Goal: Task Accomplishment & Management: Manage account settings

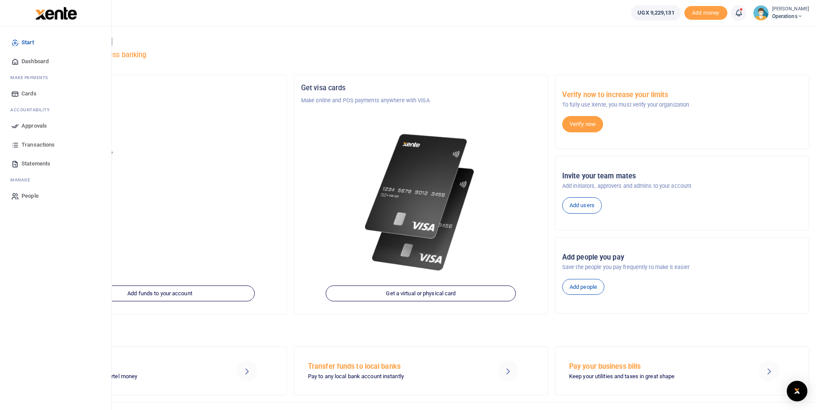
click at [37, 128] on span "Approvals" at bounding box center [34, 126] width 25 height 9
click at [46, 142] on span "Transactions" at bounding box center [38, 145] width 33 height 9
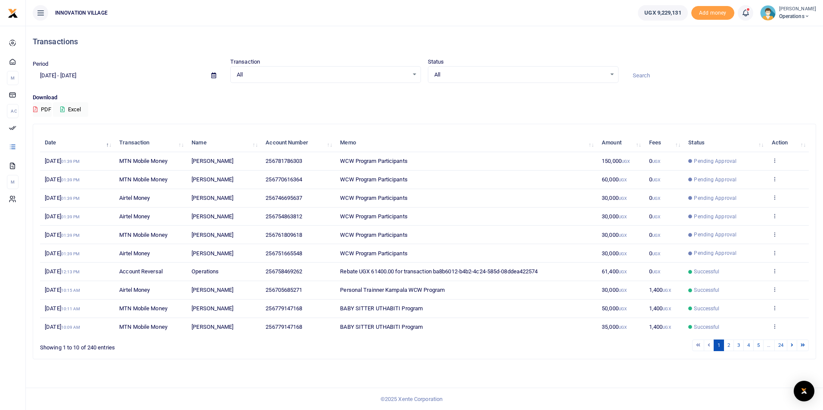
click at [227, 162] on span "Phoebe Adoch" at bounding box center [212, 161] width 42 height 6
click at [201, 165] on td "[PERSON_NAME]" at bounding box center [224, 161] width 74 height 19
click at [289, 161] on span "256781786303" at bounding box center [283, 161] width 37 height 6
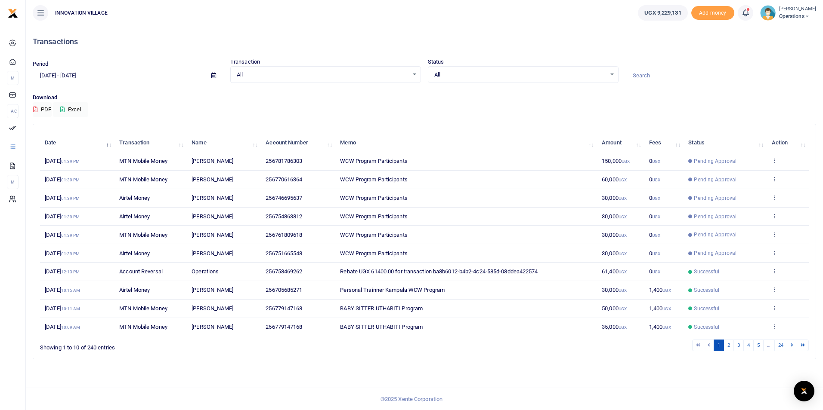
click at [415, 73] on div "All Select an option..." at bounding box center [326, 74] width 190 height 9
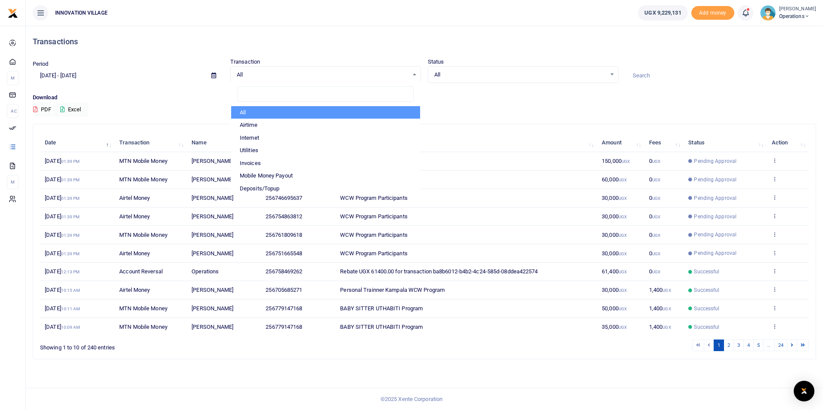
click at [488, 72] on span "All" at bounding box center [520, 75] width 172 height 9
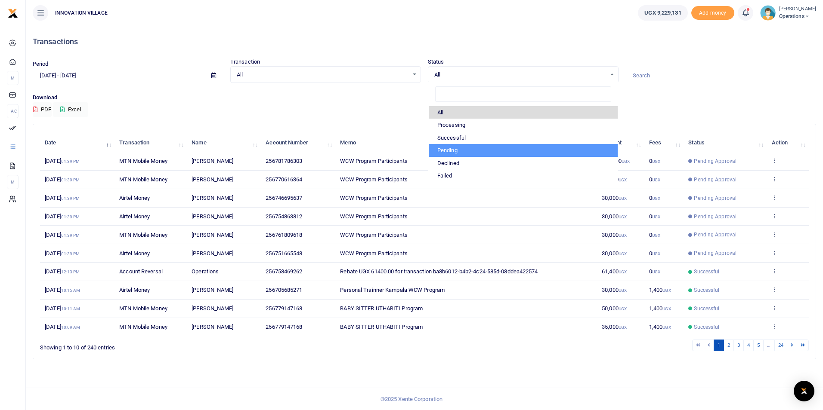
click at [462, 149] on li "Pending" at bounding box center [523, 150] width 189 height 13
select select "PENDING"
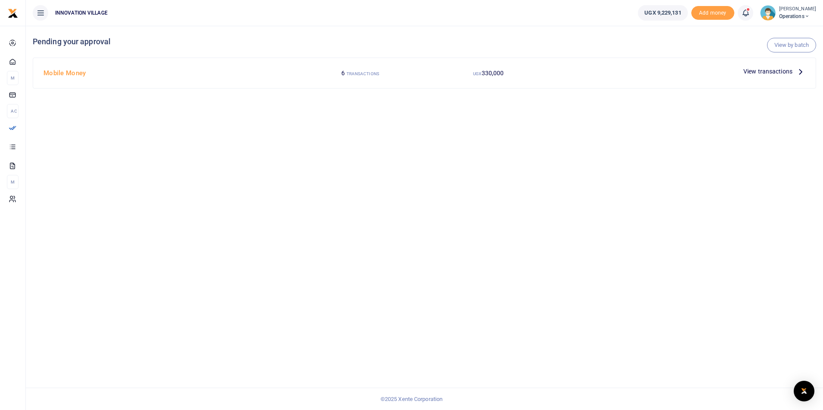
click at [769, 72] on span "View transactions" at bounding box center [767, 71] width 49 height 9
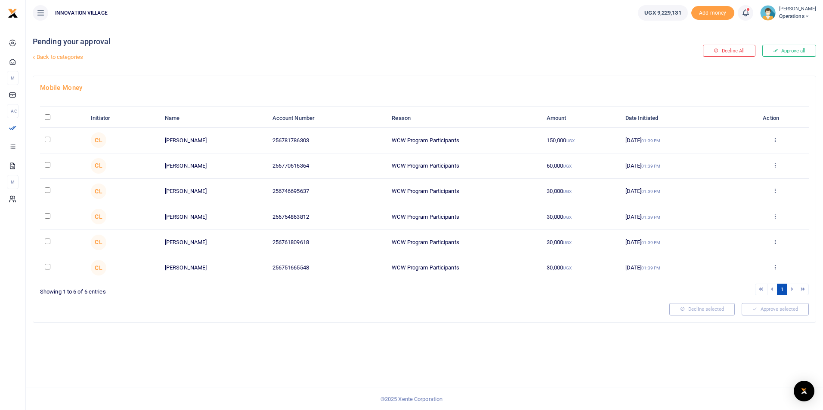
click at [47, 139] on input "checkbox" at bounding box center [48, 140] width 6 height 6
checkbox input "true"
click at [47, 165] on input "checkbox" at bounding box center [48, 165] width 6 height 6
checkbox input "true"
click at [45, 189] on input "checkbox" at bounding box center [48, 191] width 6 height 6
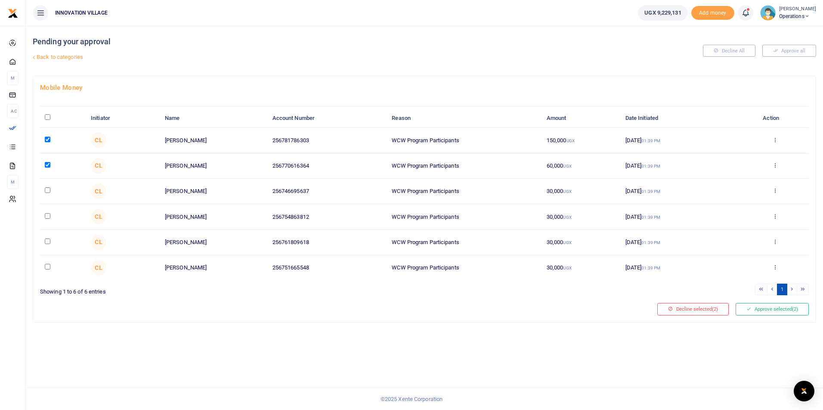
checkbox input "true"
click at [42, 221] on td at bounding box center [63, 216] width 46 height 25
click at [48, 219] on td at bounding box center [63, 216] width 46 height 25
click at [48, 216] on input "checkbox" at bounding box center [48, 216] width 6 height 6
checkbox input "true"
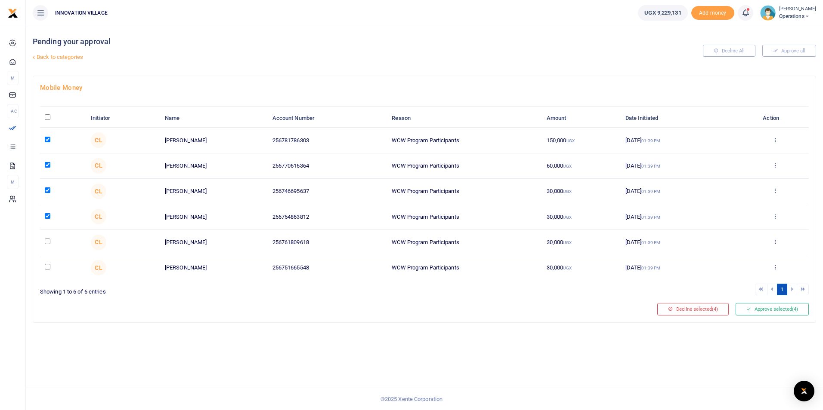
click at [48, 241] on input "checkbox" at bounding box center [48, 242] width 6 height 6
checkbox input "true"
click at [46, 266] on input "checkbox" at bounding box center [48, 267] width 6 height 6
checkbox input "true"
click at [783, 308] on button "Approve selected (6)" at bounding box center [771, 309] width 73 height 12
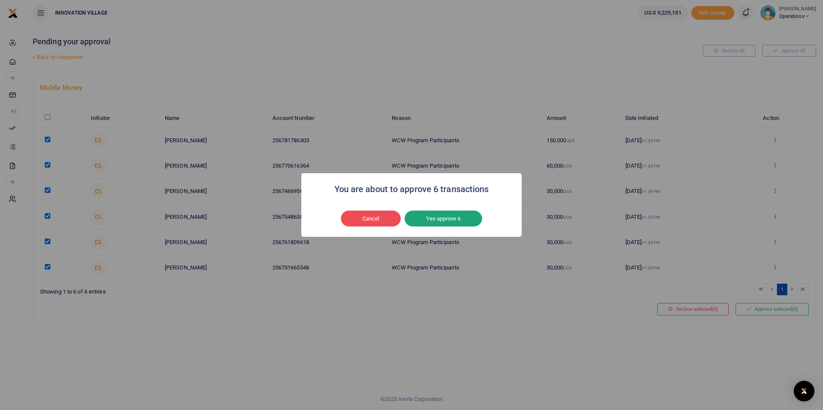
click at [449, 219] on button "Yes approve 6" at bounding box center [442, 219] width 77 height 16
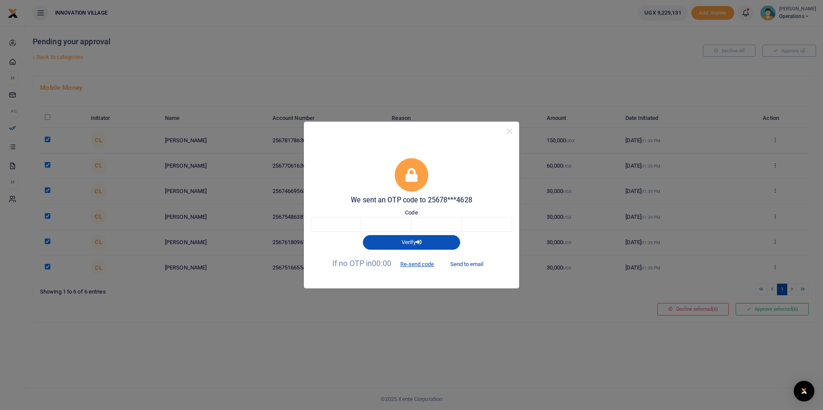
click at [461, 265] on button "Send to email" at bounding box center [467, 264] width 48 height 15
click at [329, 226] on input "text" at bounding box center [336, 224] width 50 height 15
type input "9"
type input "8"
type input "0"
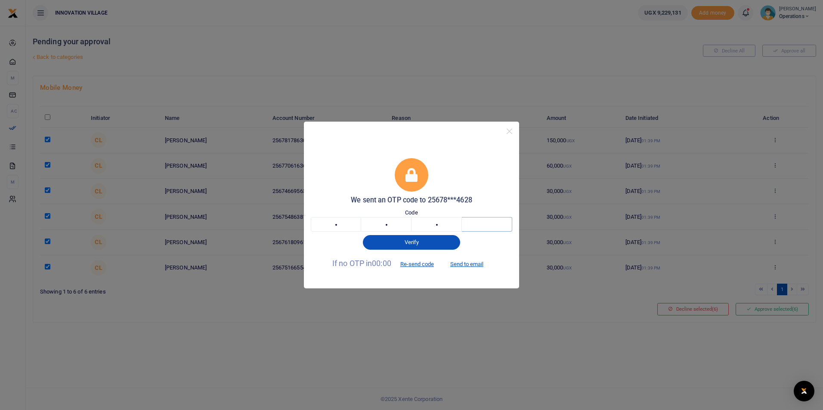
type input "2"
